Goal: Communication & Community: Answer question/provide support

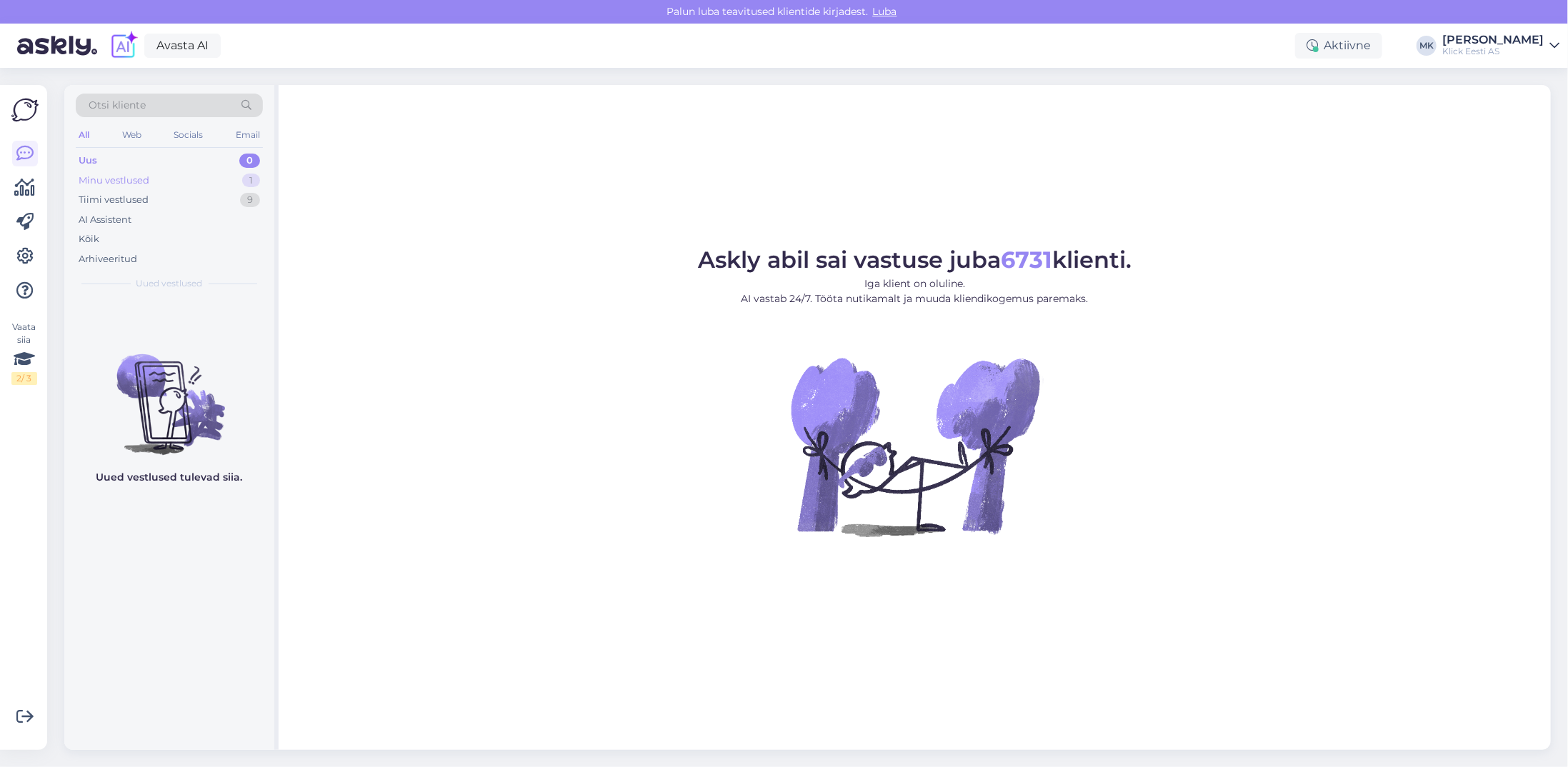
click at [112, 175] on div "Minu vestlused" at bounding box center [114, 180] width 70 height 14
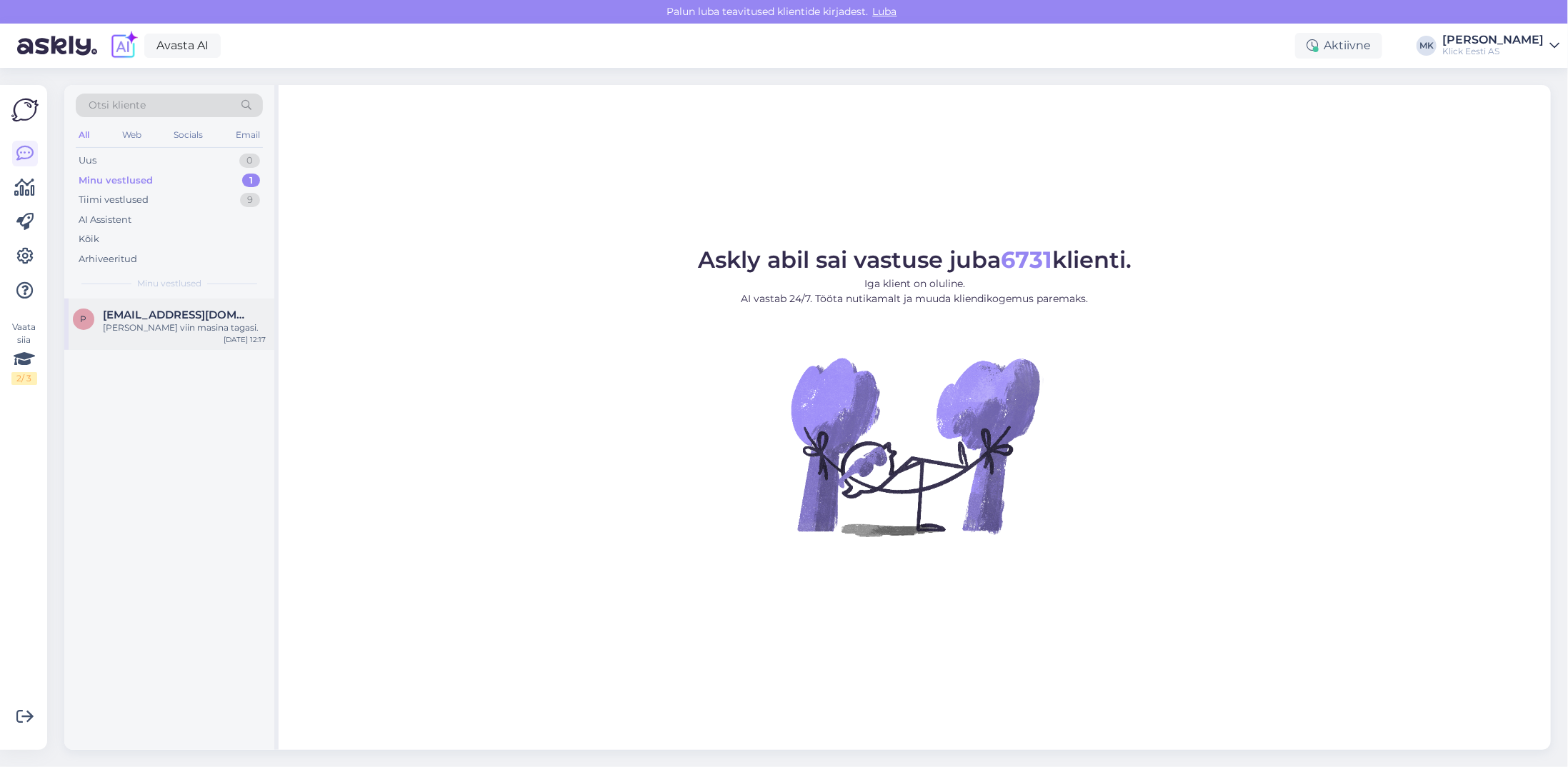
click at [119, 306] on div "P [EMAIL_ADDRESS][DOMAIN_NAME] [PERSON_NAME] viin masina tagasi. [DATE] 12:17" at bounding box center [169, 324] width 210 height 52
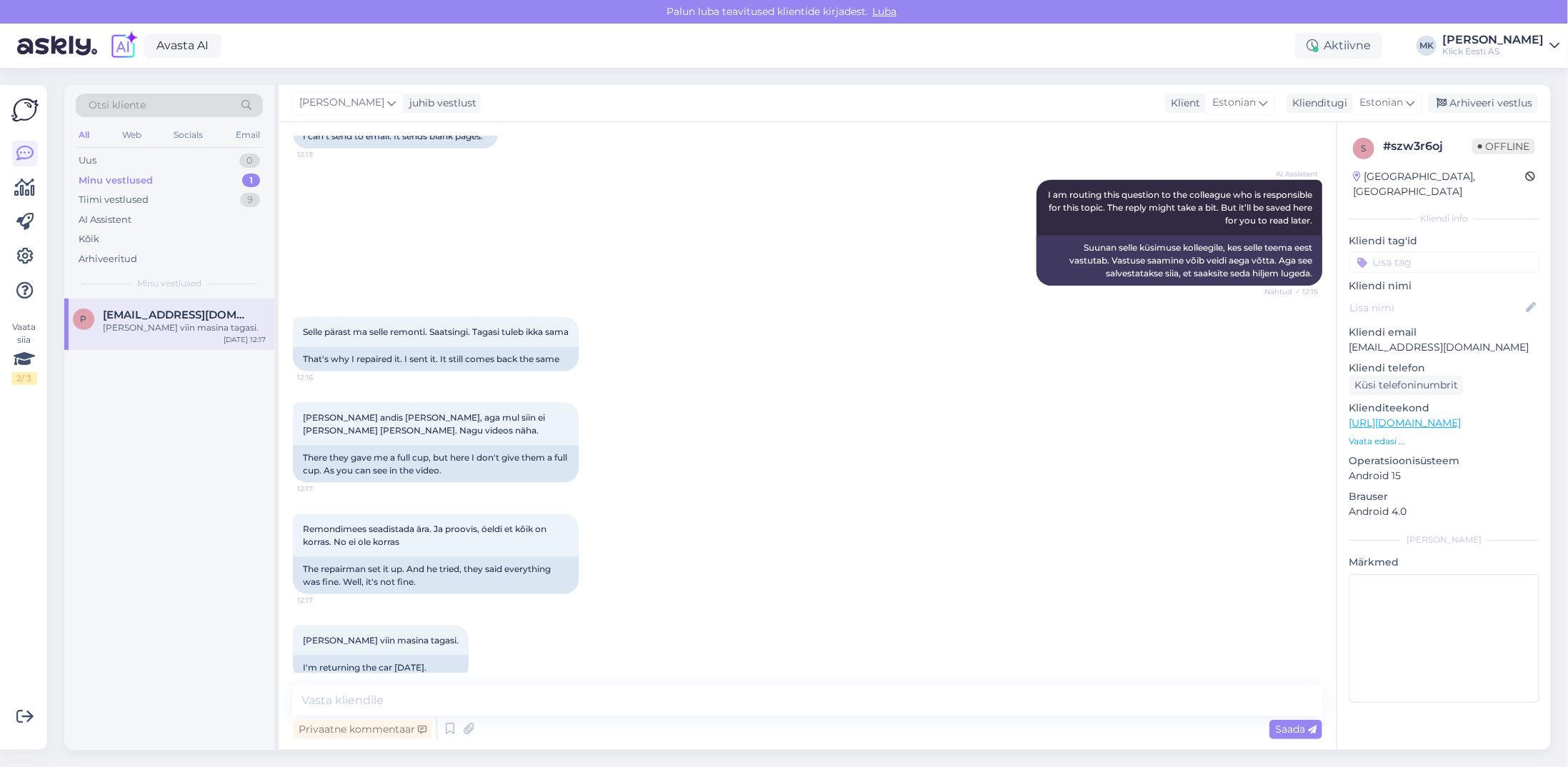
scroll to position [1173, 0]
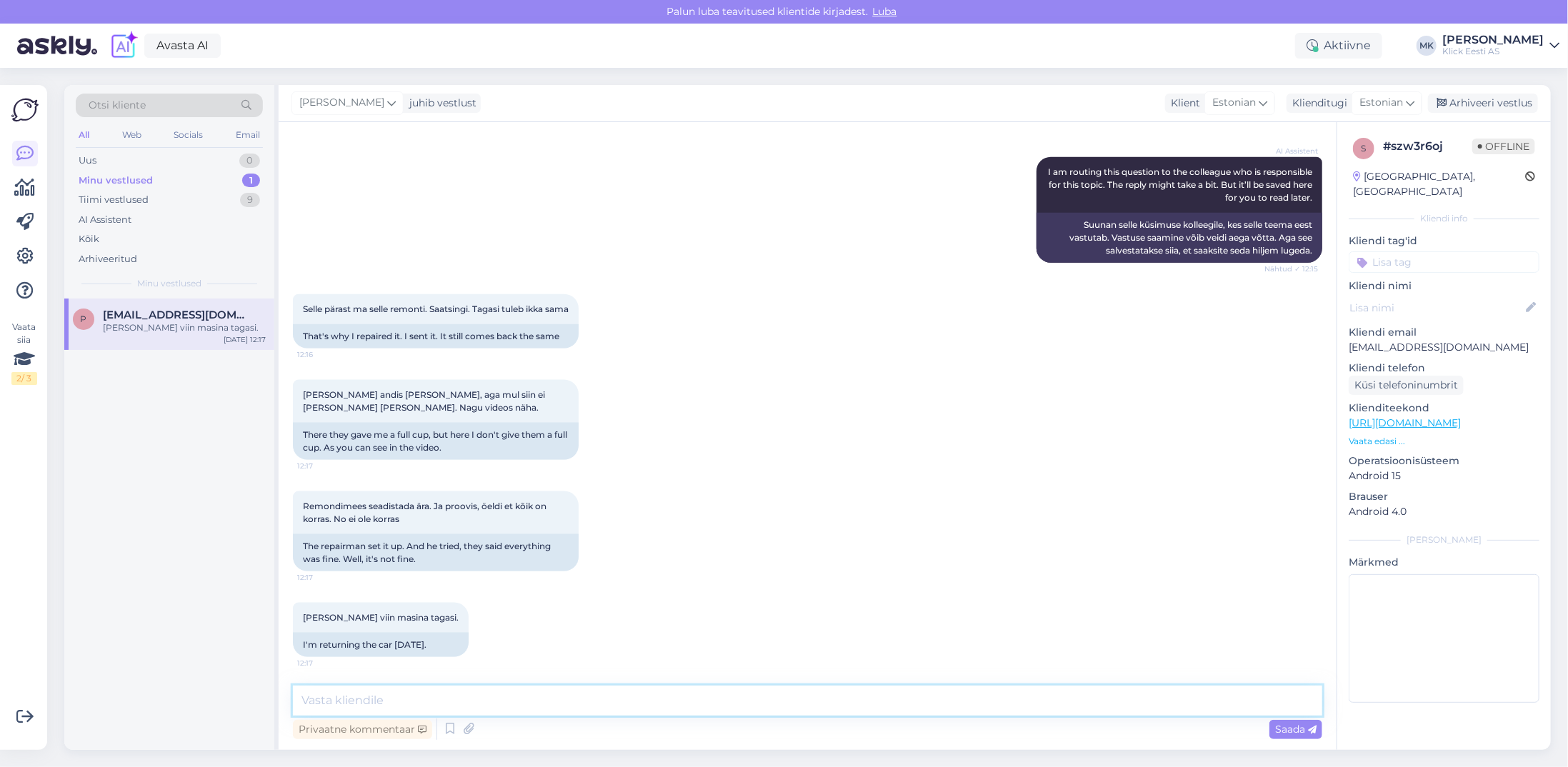
click at [372, 695] on textarea at bounding box center [807, 700] width 1029 height 30
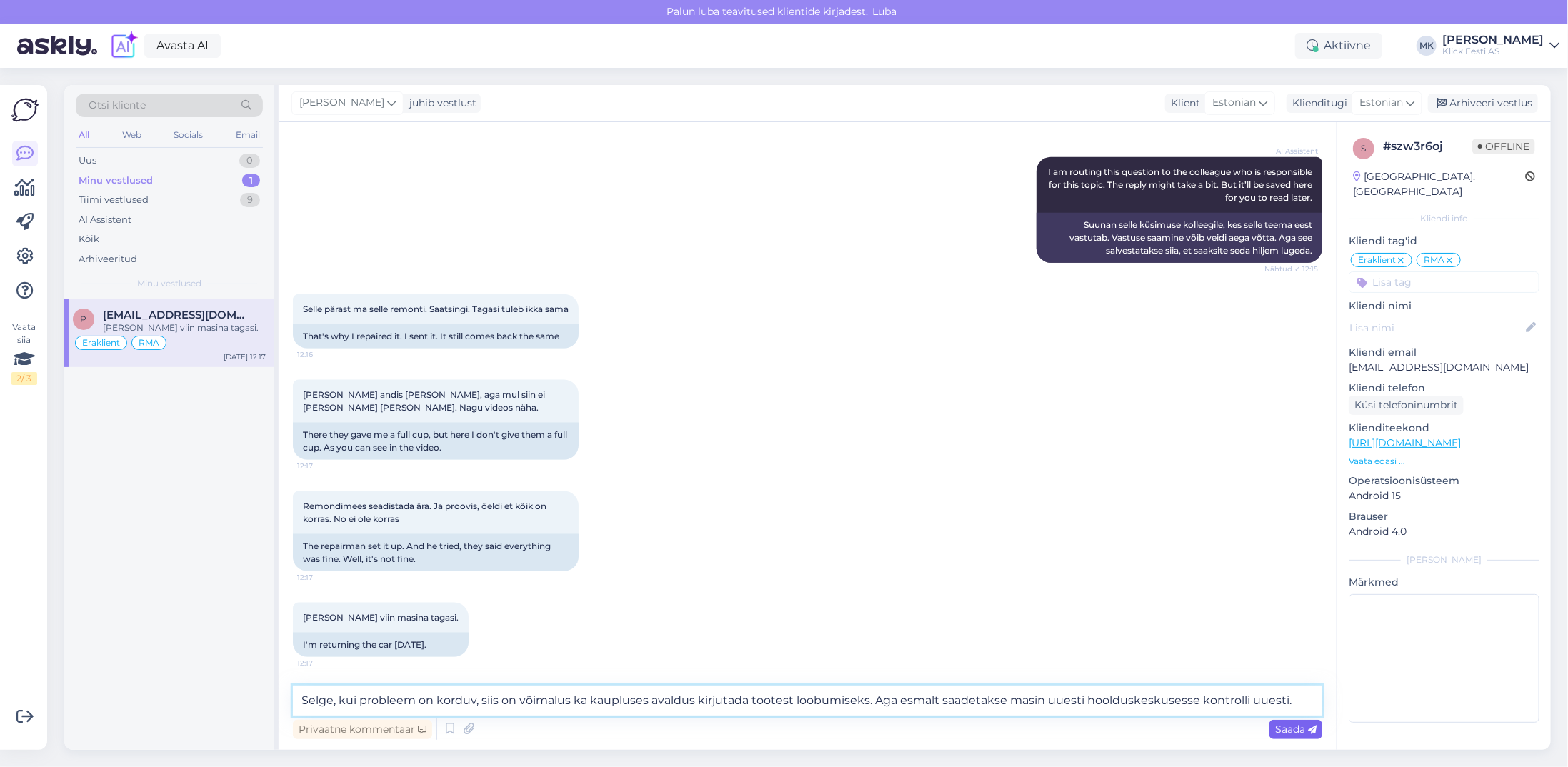
type textarea "Selge, kui probleem on korduv, siis on võimalus ka kaupluses avaldus kirjutada …"
click at [1298, 735] on div "Saada" at bounding box center [1296, 729] width 53 height 19
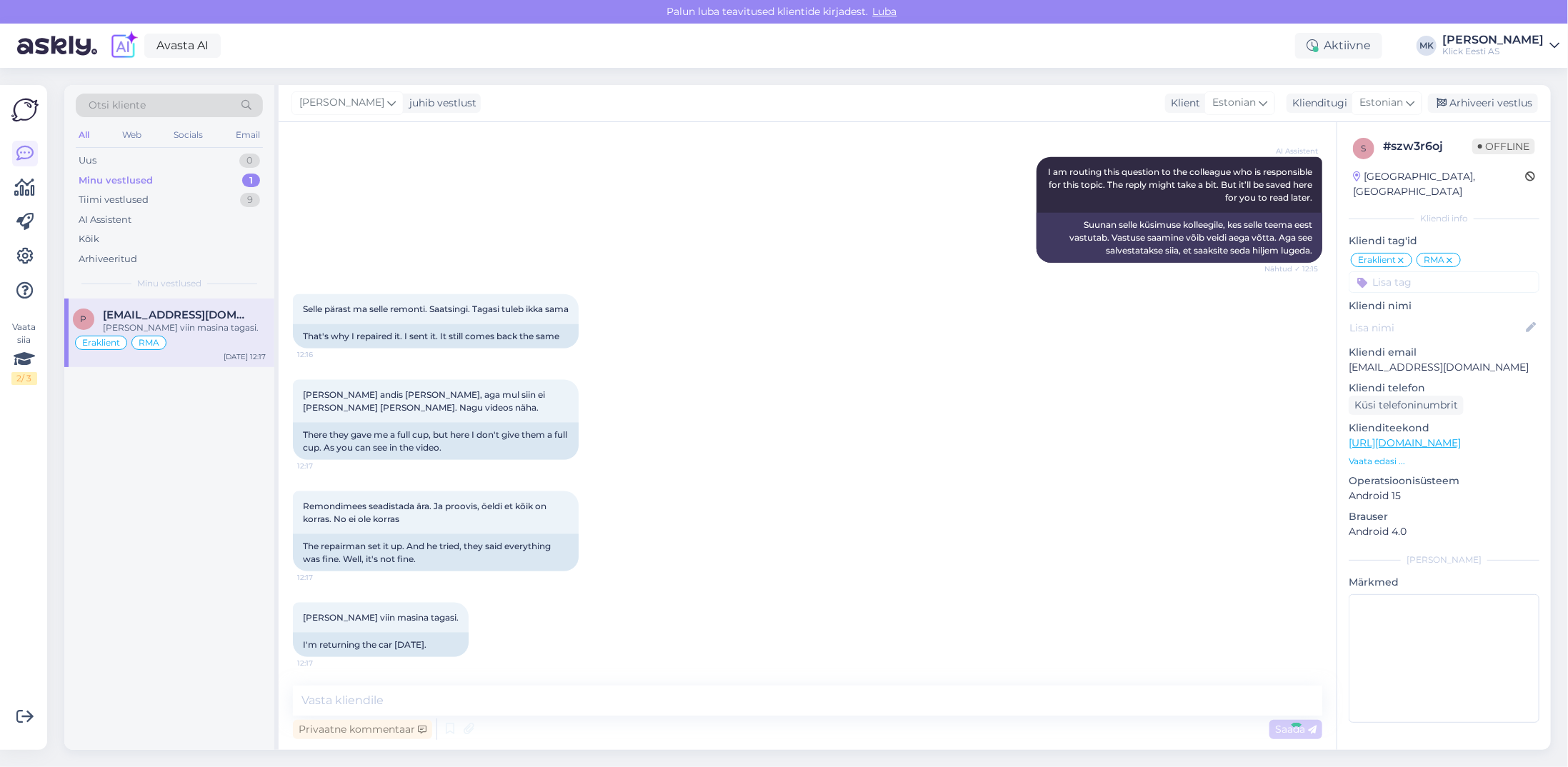
scroll to position [1261, 0]
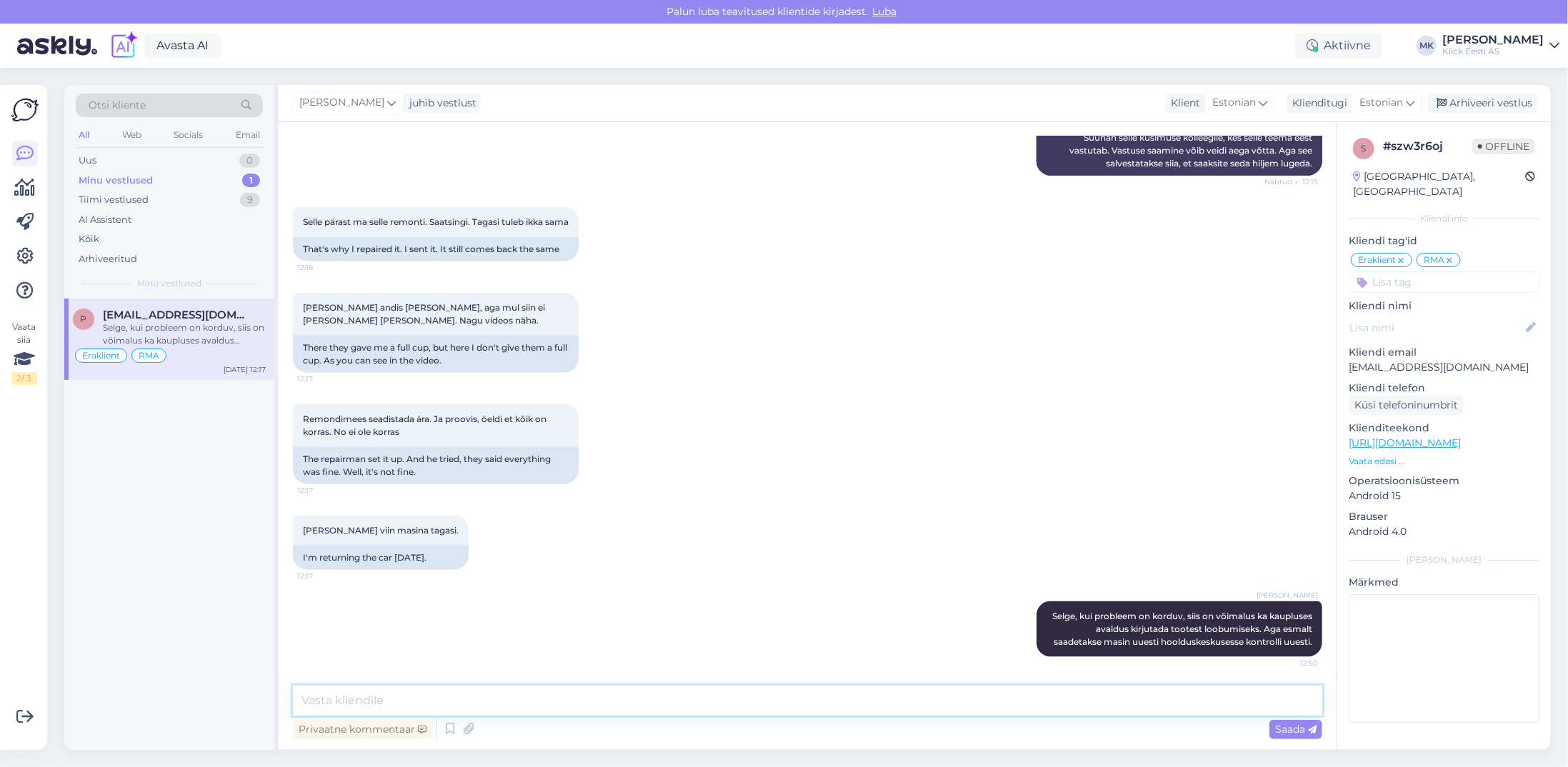
click at [429, 699] on textarea at bounding box center [807, 700] width 1029 height 30
type textarea "Vabandame ebameeldivuste pärast!"
click at [1284, 731] on span "Saada" at bounding box center [1295, 728] width 42 height 13
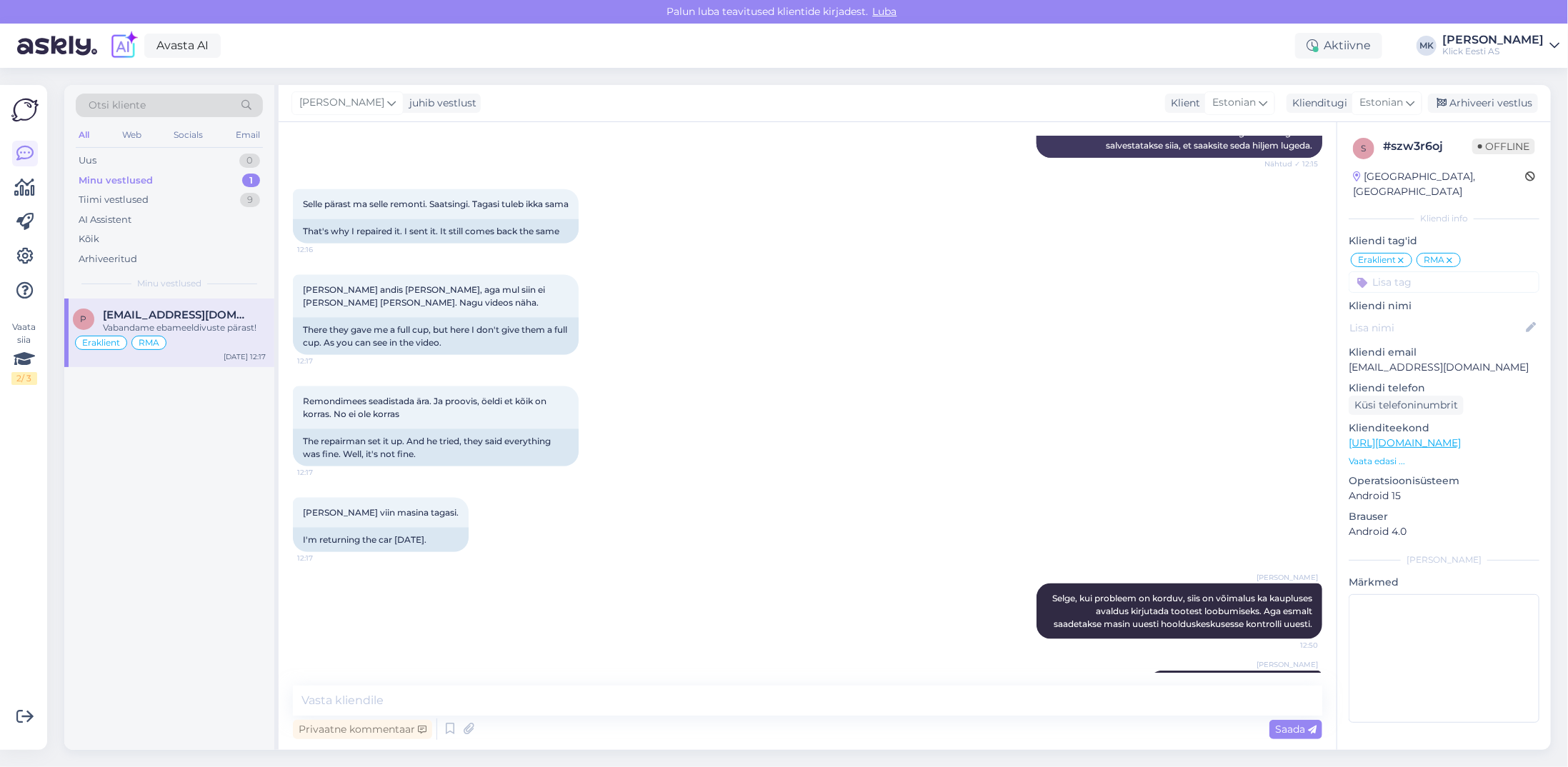
scroll to position [1250, 0]
